Goal: Task Accomplishment & Management: Manage account settings

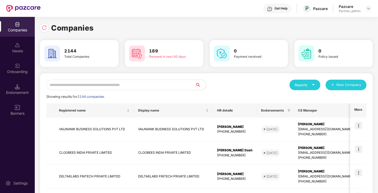
click at [79, 85] on input "text" at bounding box center [120, 85] width 149 height 11
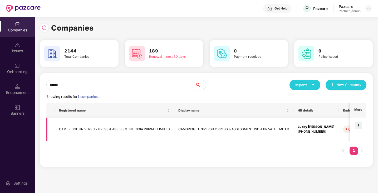
type input "******"
click at [359, 124] on img at bounding box center [358, 125] width 7 height 7
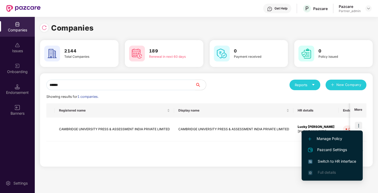
click at [327, 161] on span "Switch to HR interface" at bounding box center [332, 161] width 48 height 6
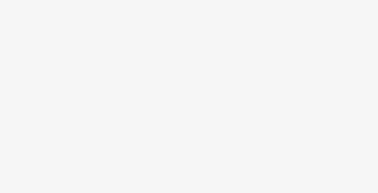
click at [178, 95] on body at bounding box center [189, 96] width 378 height 193
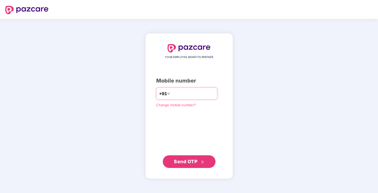
click at [177, 95] on input "number" at bounding box center [192, 93] width 43 height 8
type input "**********"
click at [194, 160] on span "Send OTP" at bounding box center [185, 162] width 23 height 6
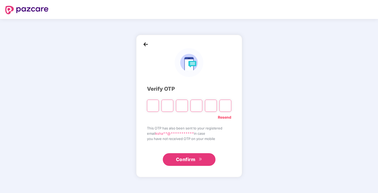
paste input "*"
type input "*"
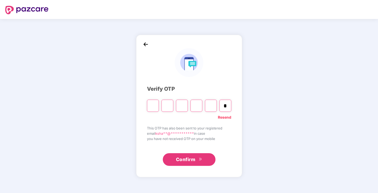
type input "*"
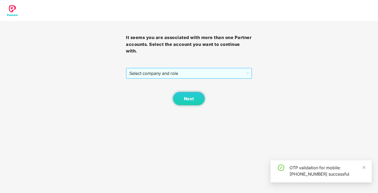
click at [201, 74] on span "Select company and role" at bounding box center [188, 73] width 119 height 10
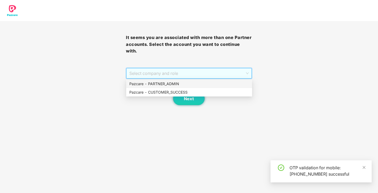
click at [197, 83] on div "Pazcare - PARTNER_ADMIN" at bounding box center [189, 84] width 120 height 6
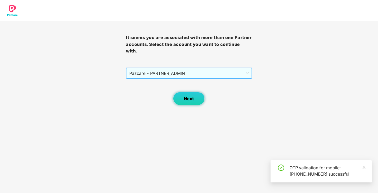
click at [193, 97] on span "Next" at bounding box center [189, 98] width 10 height 5
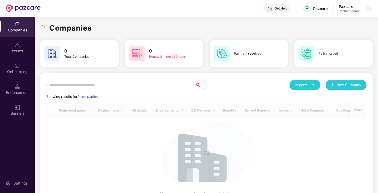
click at [130, 89] on input "text" at bounding box center [120, 85] width 149 height 11
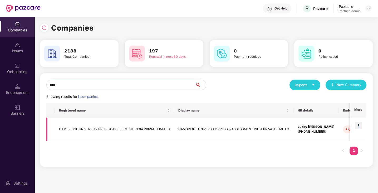
type input "****"
click at [360, 125] on img at bounding box center [358, 125] width 7 height 7
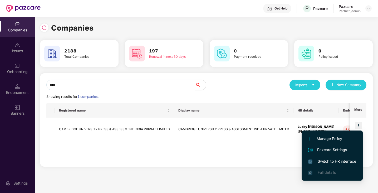
click at [334, 160] on span "Switch to HR interface" at bounding box center [332, 161] width 48 height 6
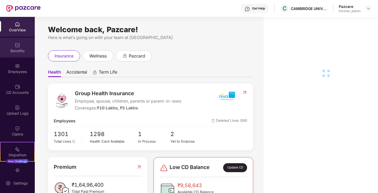
click at [21, 51] on div "Benefits" at bounding box center [17, 50] width 35 height 5
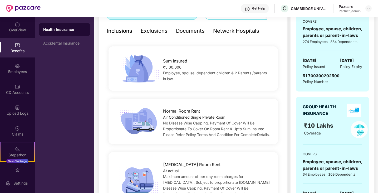
scroll to position [110, 0]
